Goal: Information Seeking & Learning: Learn about a topic

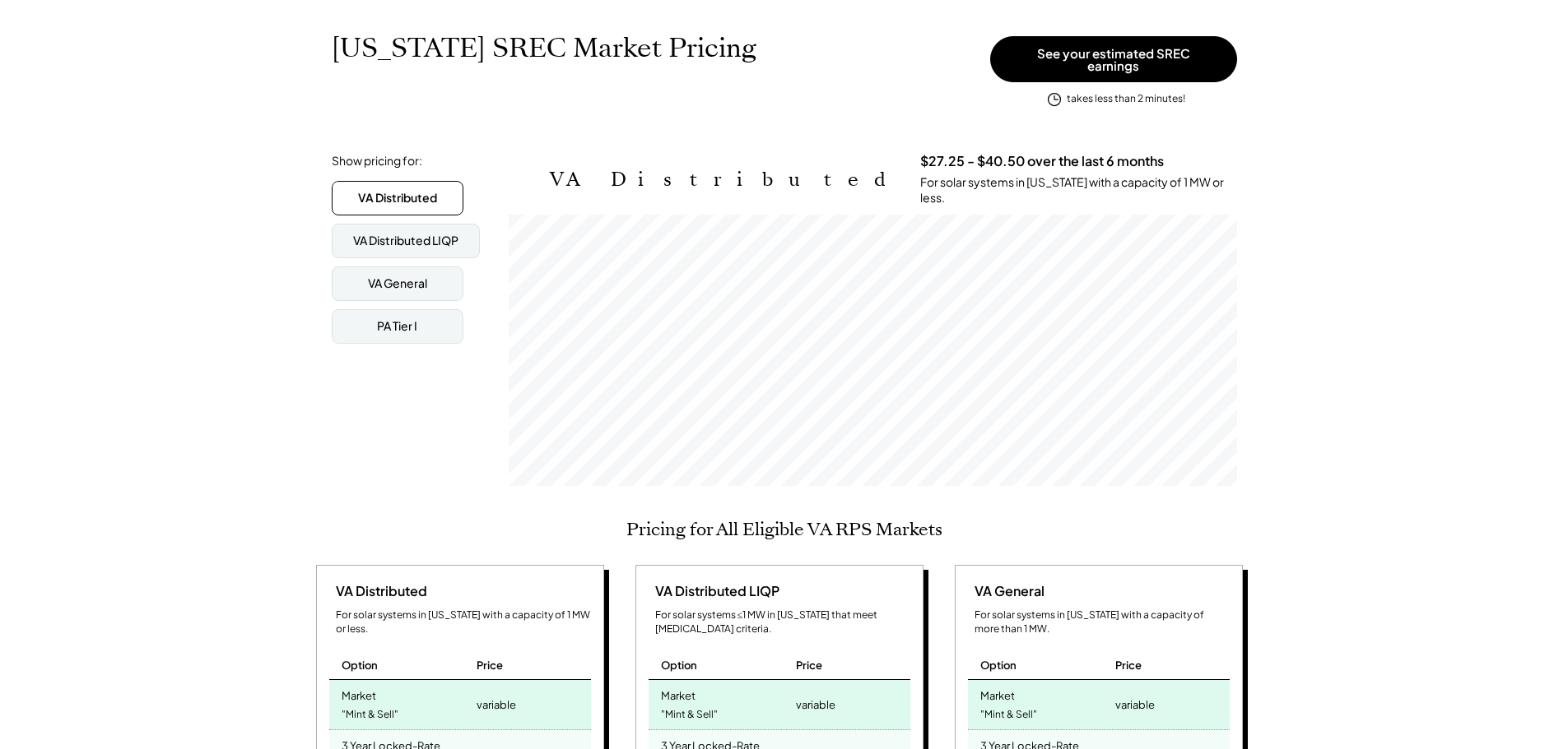
scroll to position [247, 0]
click at [413, 276] on div "VA General" at bounding box center [398, 284] width 59 height 17
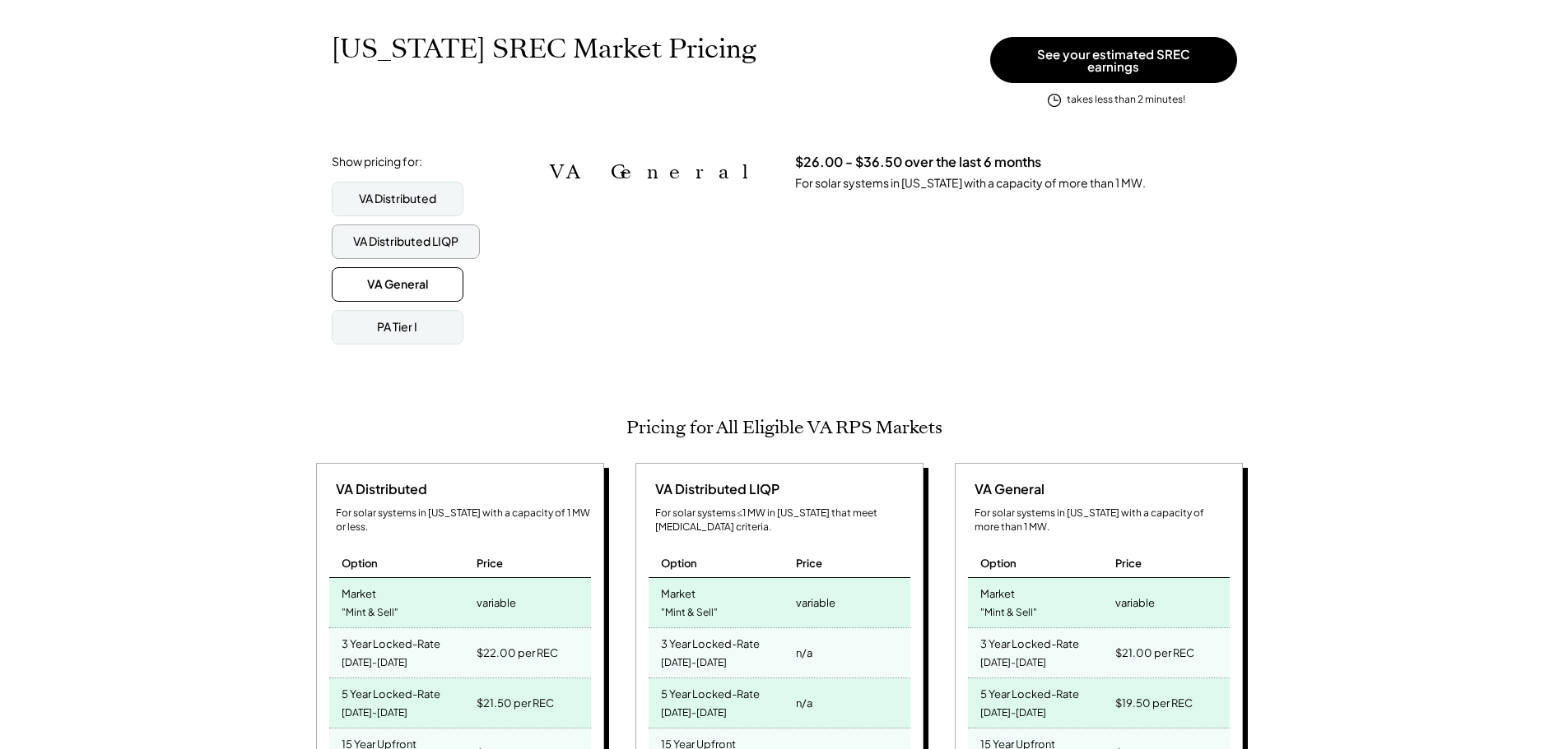
click at [417, 234] on div "VA Distributed LIQP" at bounding box center [406, 242] width 106 height 17
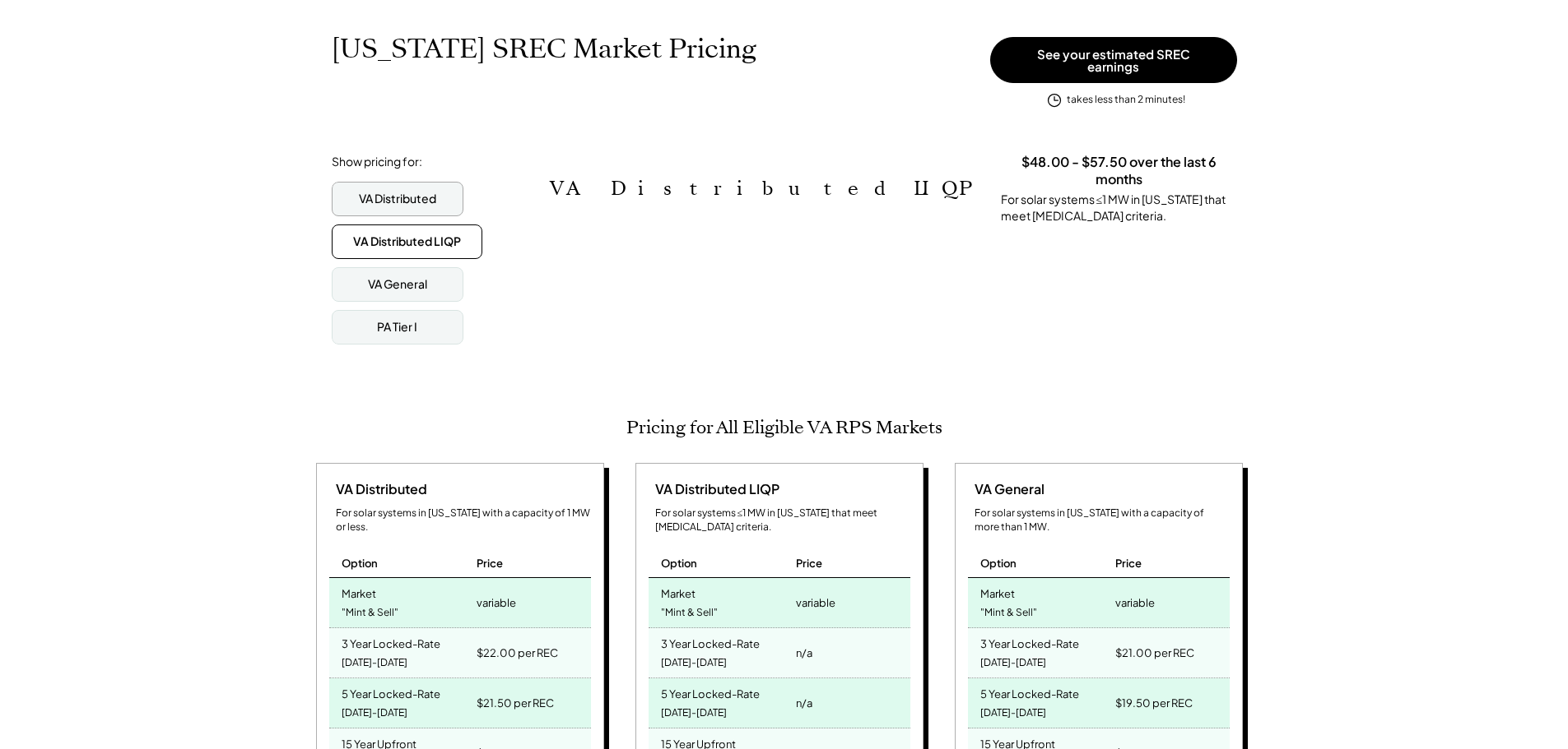
click at [402, 197] on div "VA Distributed" at bounding box center [397, 198] width 77 height 17
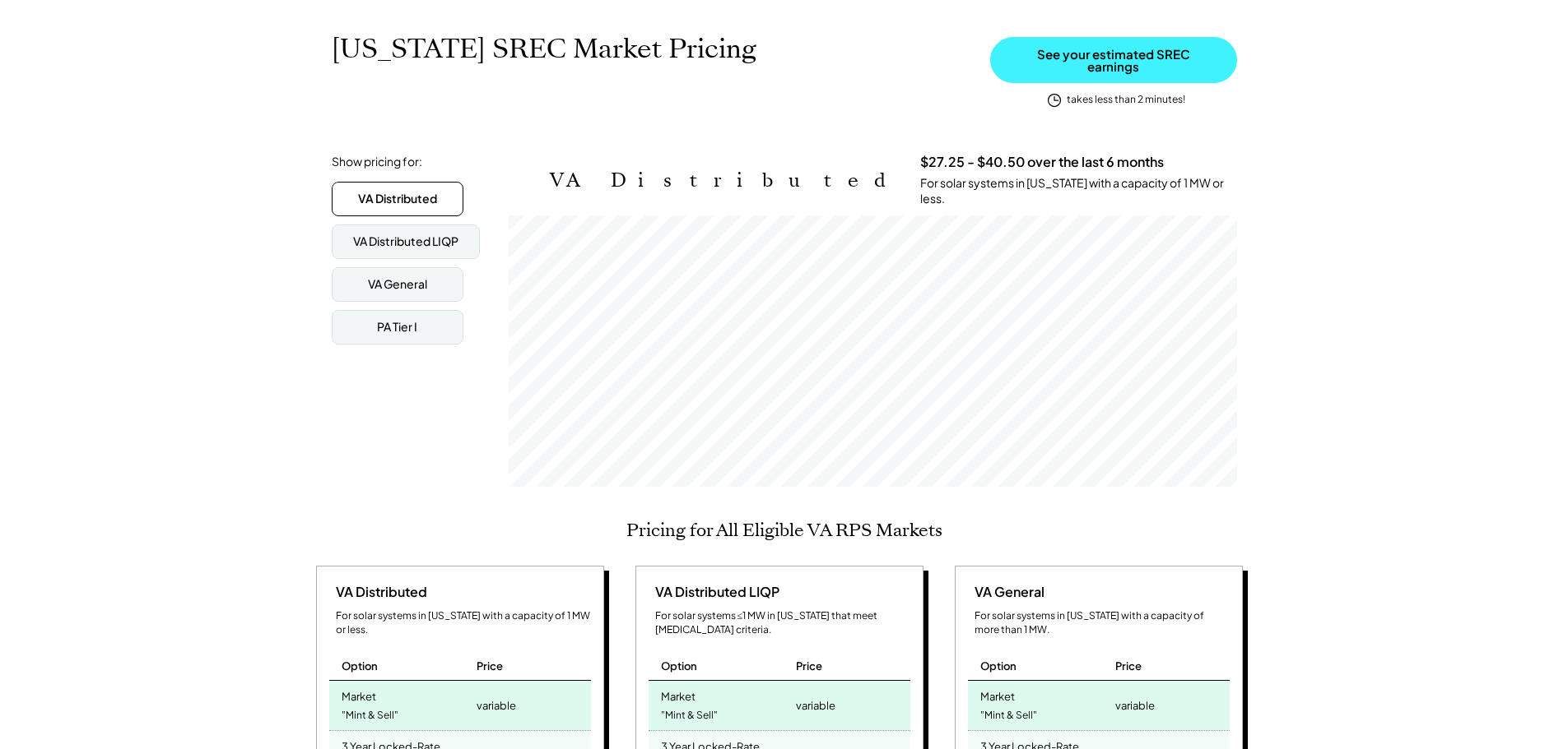
click at [1065, 52] on button "See your estimated SREC earnings" at bounding box center [1114, 60] width 247 height 46
